Goal: Find contact information: Find contact information

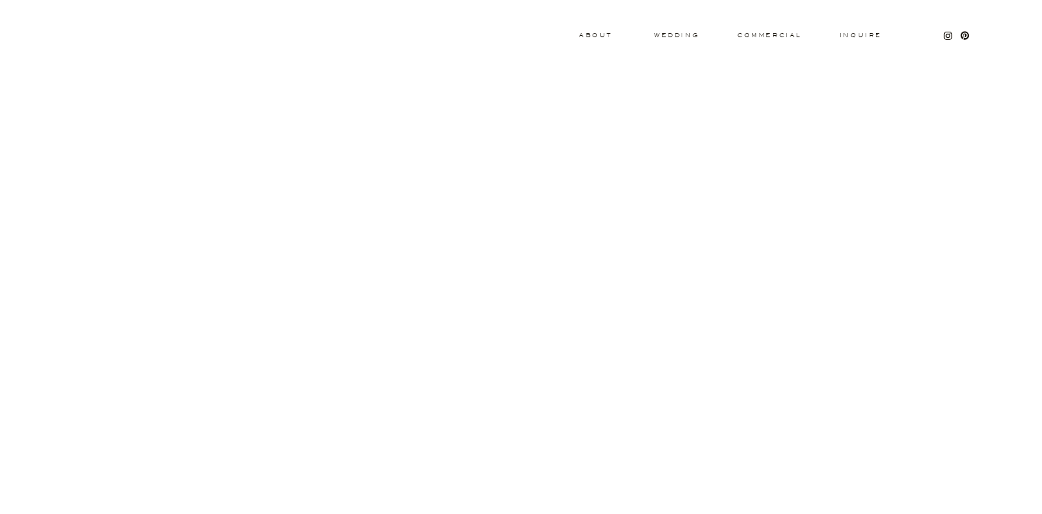
scroll to position [527, 0]
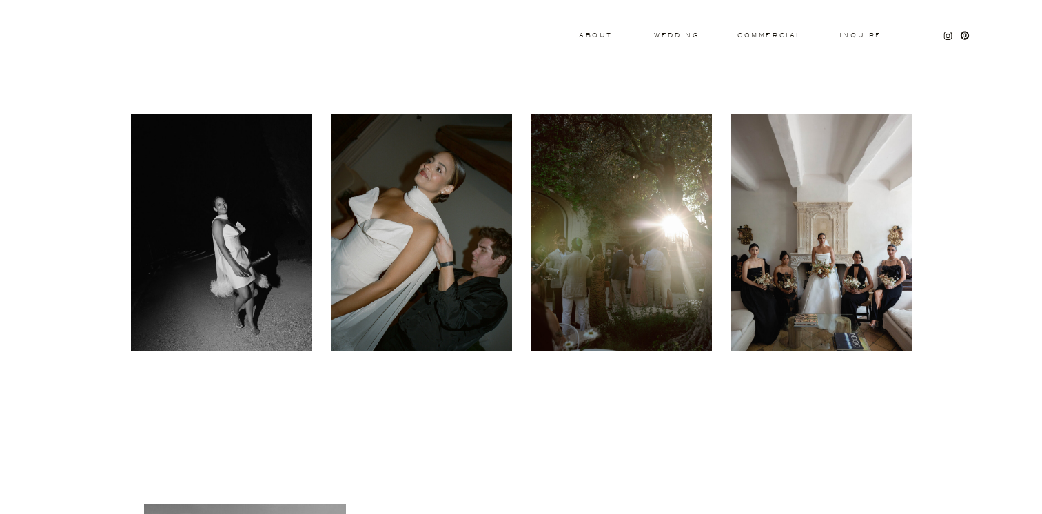
click at [974, 213] on div "Inquire commercial wedding About Leading with warmth, [PERSON_NAME] responds to…" at bounding box center [521, 430] width 1042 height 1914
click at [876, 223] on div at bounding box center [820, 232] width 181 height 237
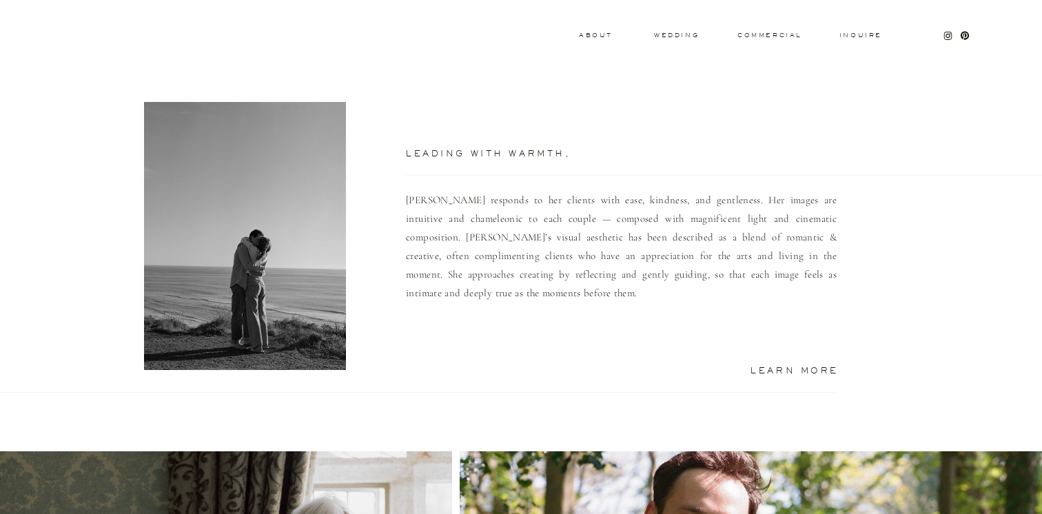
scroll to position [936, 0]
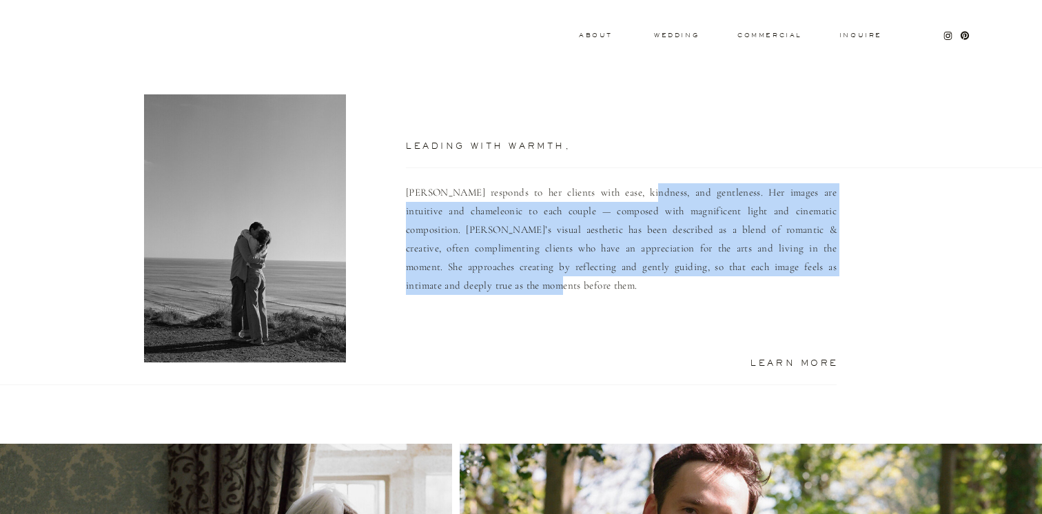
drag, startPoint x: 638, startPoint y: 190, endPoint x: 604, endPoint y: 305, distance: 120.1
click at [604, 305] on p "[PERSON_NAME] responds to her clients with ease, kindness, and gentleness. Her …" at bounding box center [621, 260] width 431 height 154
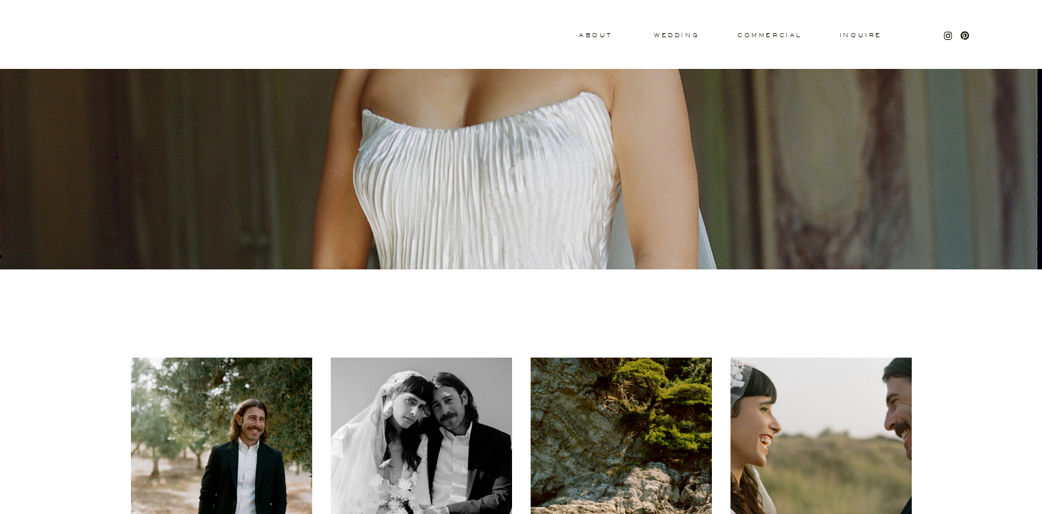
scroll to position [0, 0]
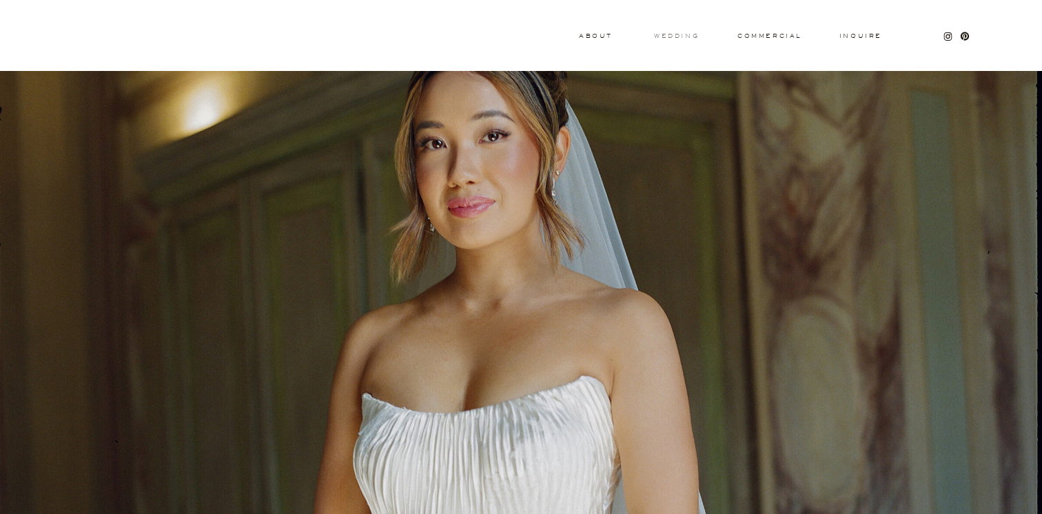
click at [685, 37] on h3 "wedding" at bounding box center [676, 35] width 45 height 5
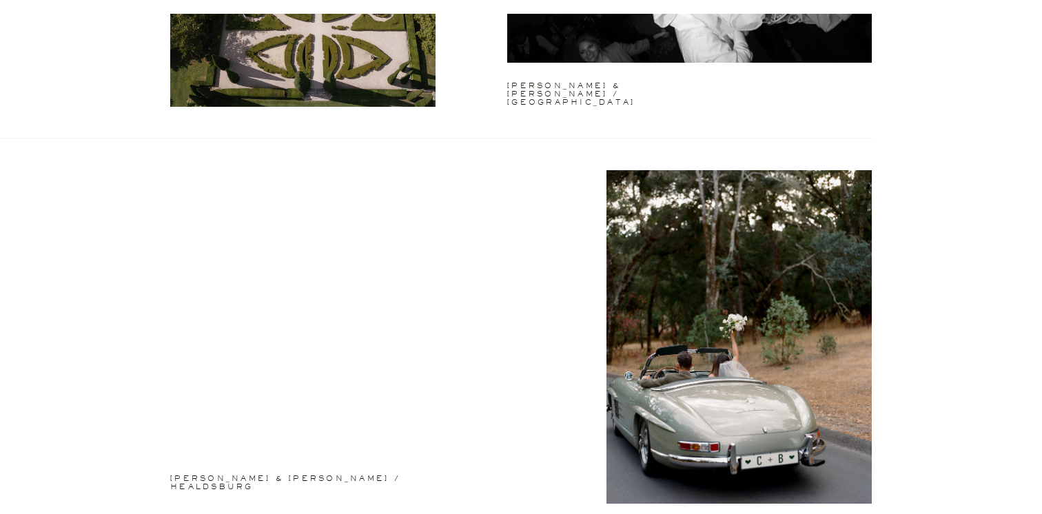
scroll to position [2117, 0]
